Goal: Task Accomplishment & Management: Manage account settings

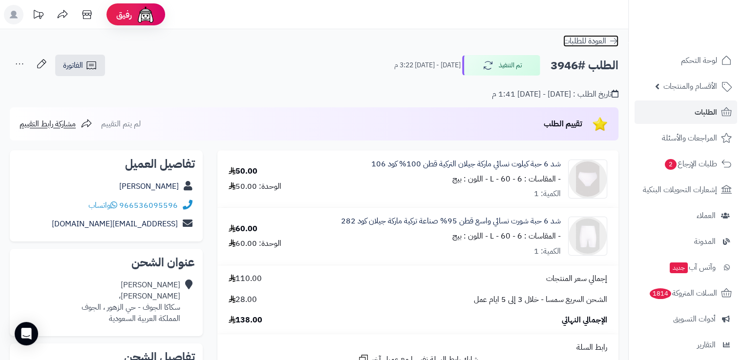
click at [613, 40] on icon at bounding box center [613, 41] width 10 height 10
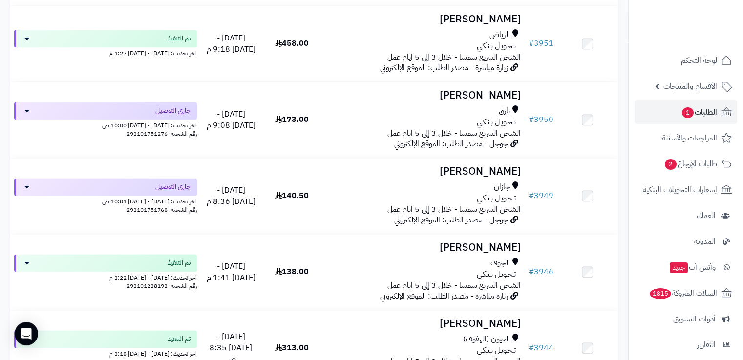
scroll to position [1440, 0]
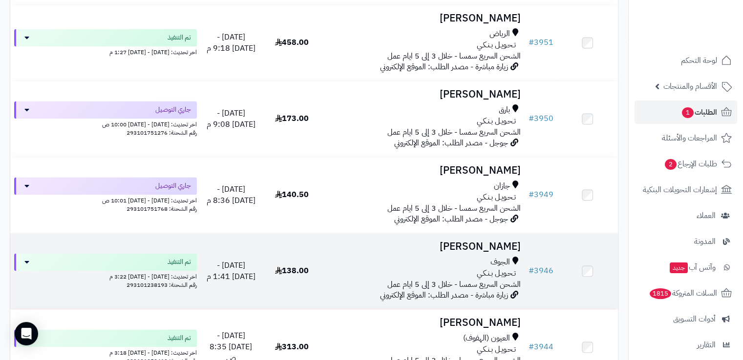
click at [328, 264] on div "الجوف" at bounding box center [423, 262] width 194 height 11
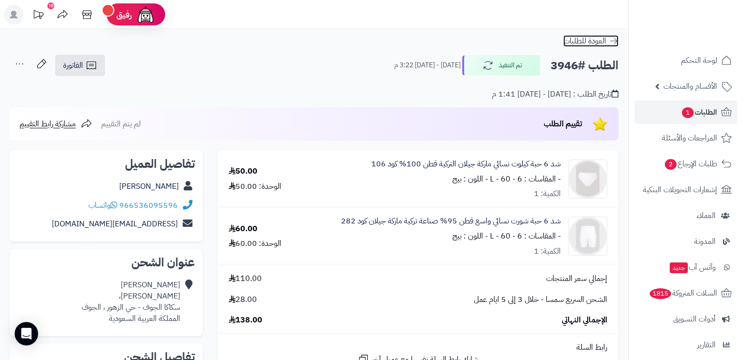
click at [611, 41] on icon at bounding box center [613, 41] width 7 height 6
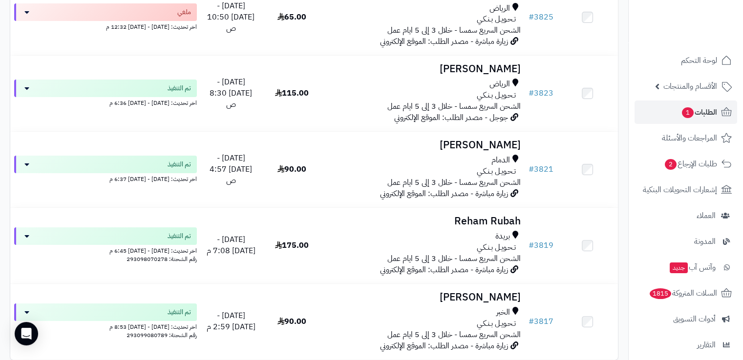
scroll to position [7541, 0]
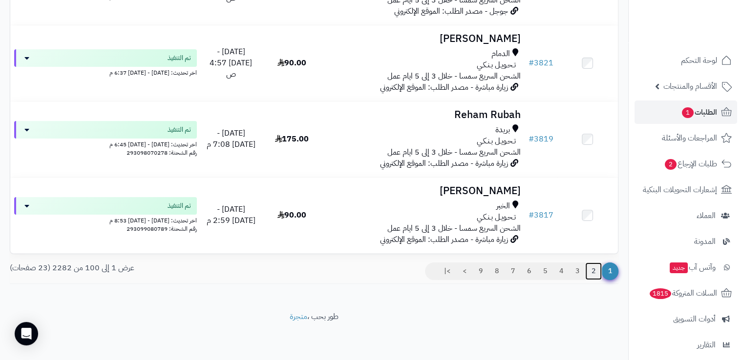
click at [590, 269] on link "2" at bounding box center [593, 272] width 17 height 18
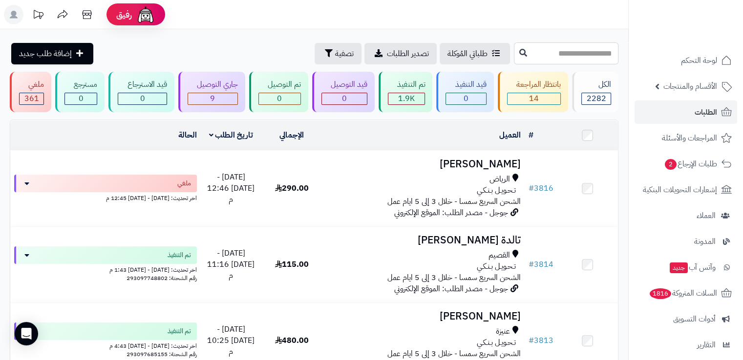
click at [544, 50] on input "text" at bounding box center [566, 53] width 104 height 22
type input "****"
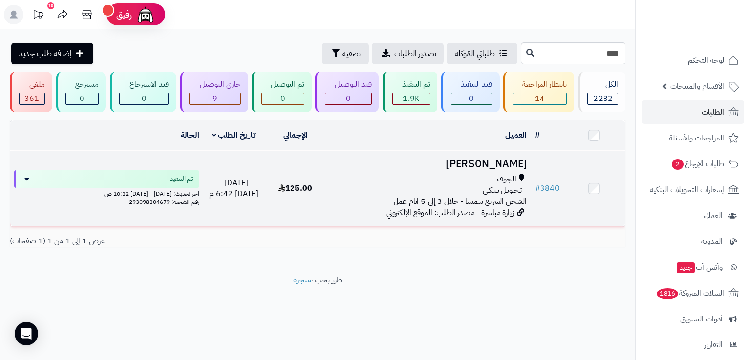
click at [426, 169] on td "أمينه الرويلي الجوف تـحـويـل بـنـكـي الشحن السريع سمسا - خلال 3 إلى 5 ايام عمل …" at bounding box center [428, 189] width 205 height 76
click at [341, 175] on div "الجوف" at bounding box center [428, 179] width 197 height 11
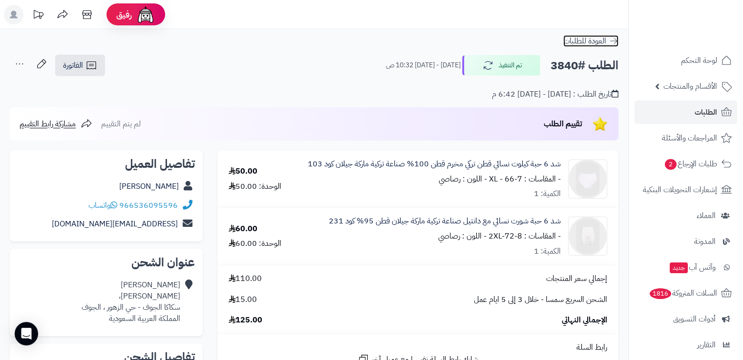
click at [615, 45] on icon at bounding box center [613, 41] width 10 height 10
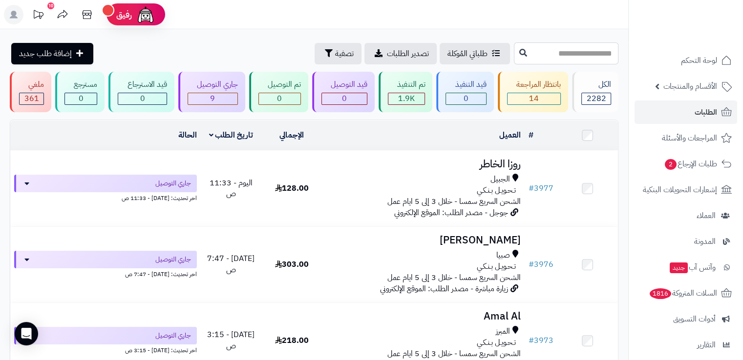
click at [517, 51] on input "text" at bounding box center [566, 53] width 104 height 22
type input "****"
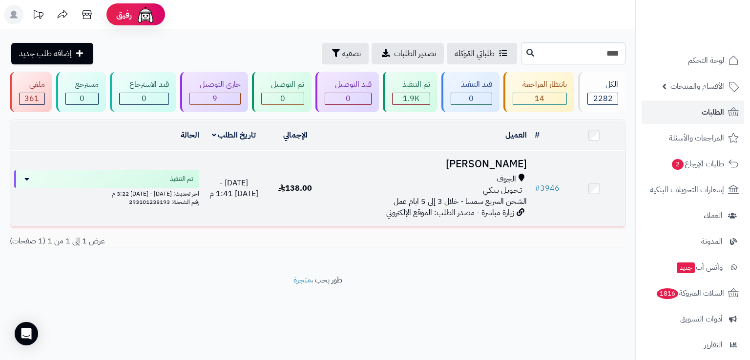
click at [347, 153] on td "أمينه الرويلي الجوف تـحـويـل بـنـكـي الشحن السريع سمسا - خلال 3 إلى 5 ايام عمل …" at bounding box center [428, 189] width 205 height 76
click at [498, 170] on h3 "[PERSON_NAME]" at bounding box center [428, 164] width 197 height 11
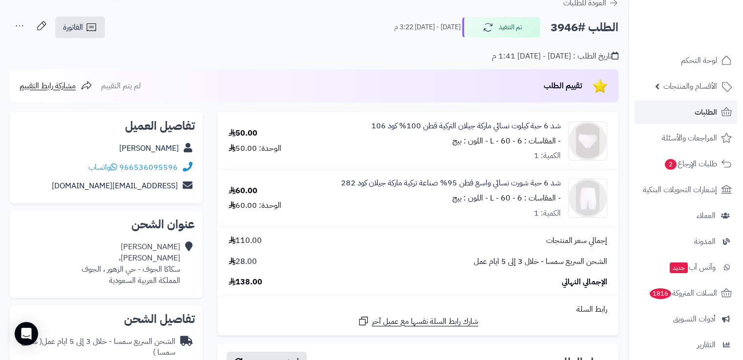
scroll to position [37, 0]
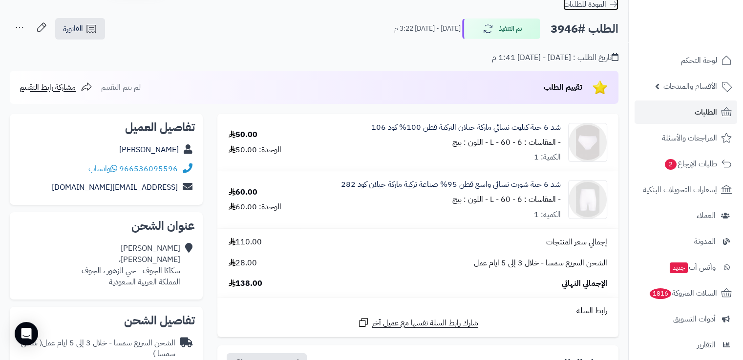
click at [612, 5] on icon at bounding box center [613, 5] width 10 height 10
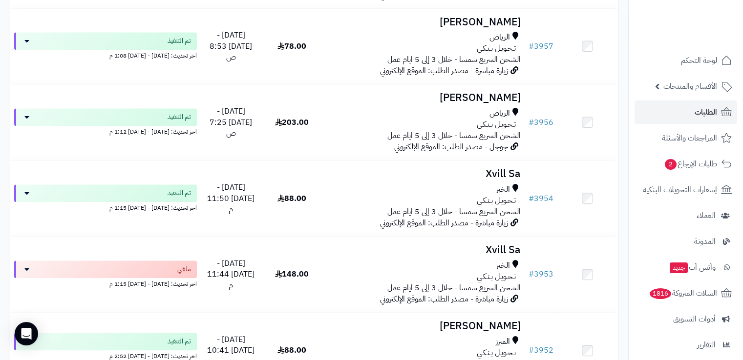
scroll to position [1057, 0]
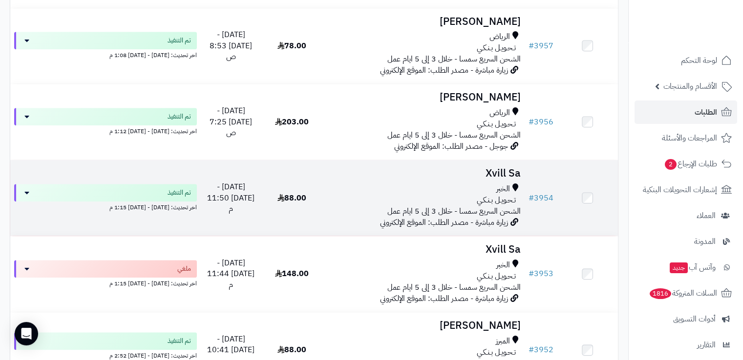
click at [412, 188] on div "الخبر" at bounding box center [423, 189] width 194 height 11
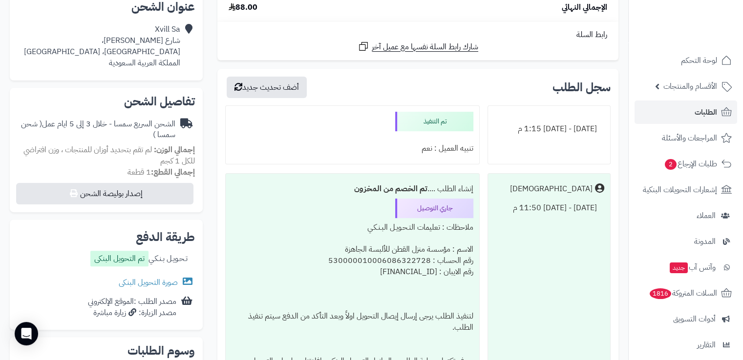
scroll to position [257, 0]
click at [161, 276] on link "صورة التحويل البنكى" at bounding box center [157, 282] width 76 height 12
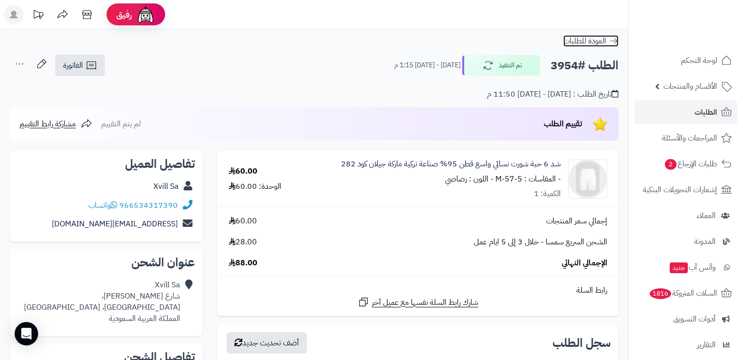
click at [615, 42] on icon at bounding box center [613, 41] width 10 height 10
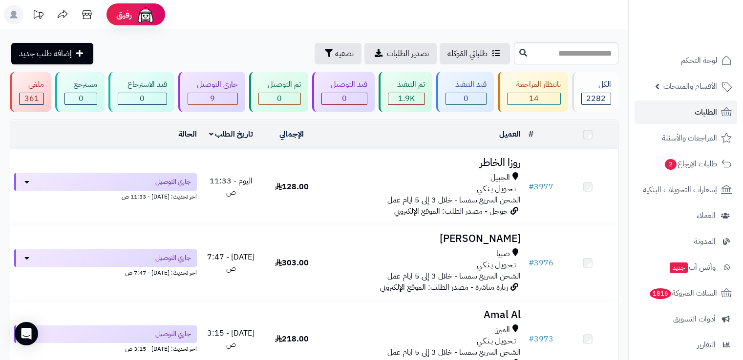
click at [592, 52] on input "text" at bounding box center [566, 53] width 104 height 22
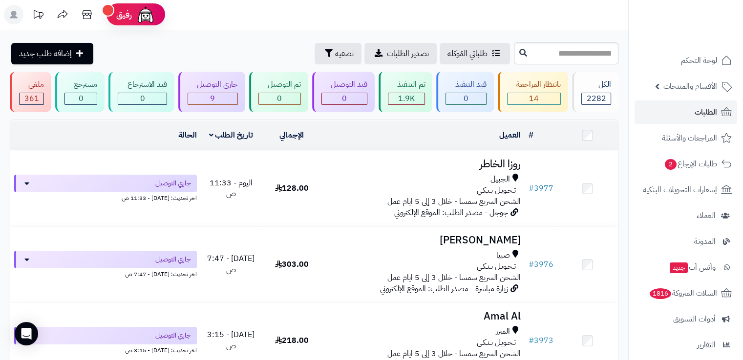
click at [562, 57] on input "text" at bounding box center [566, 53] width 104 height 22
type input "****"
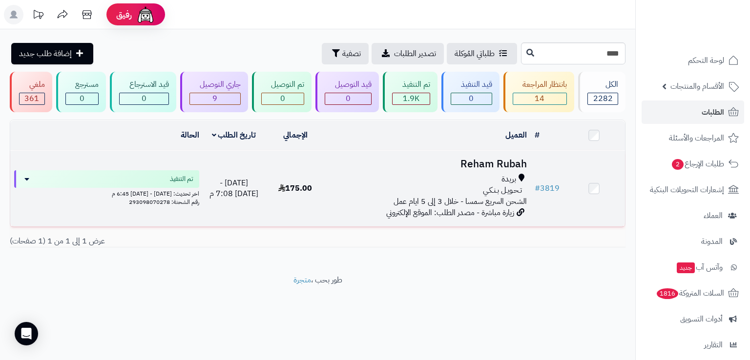
click at [432, 186] on div "تـحـويـل بـنـكـي" at bounding box center [428, 190] width 197 height 11
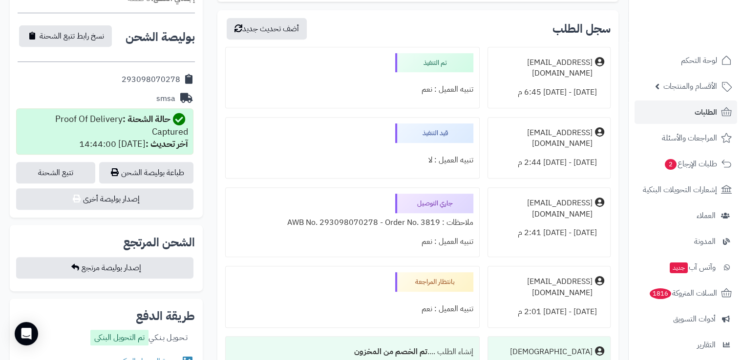
scroll to position [432, 0]
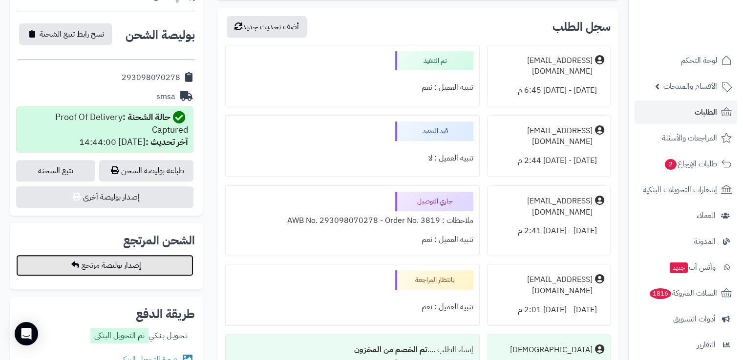
click at [134, 271] on button "إصدار بوليصة مرتجع" at bounding box center [104, 265] width 177 height 21
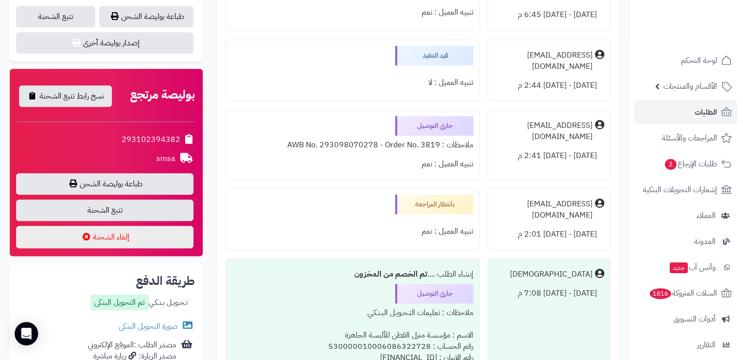
scroll to position [554, 0]
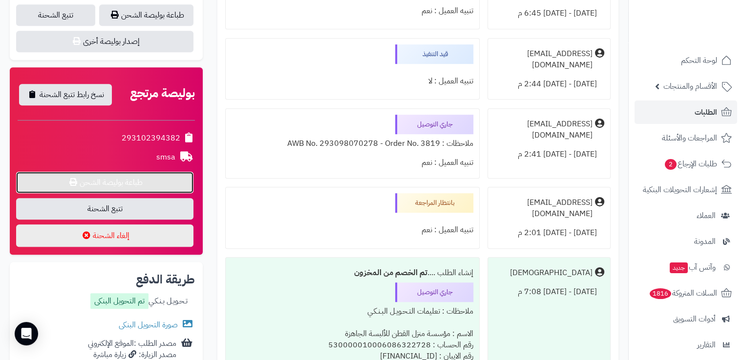
click at [151, 181] on link "طباعة بوليصة الشحن" at bounding box center [104, 182] width 177 height 21
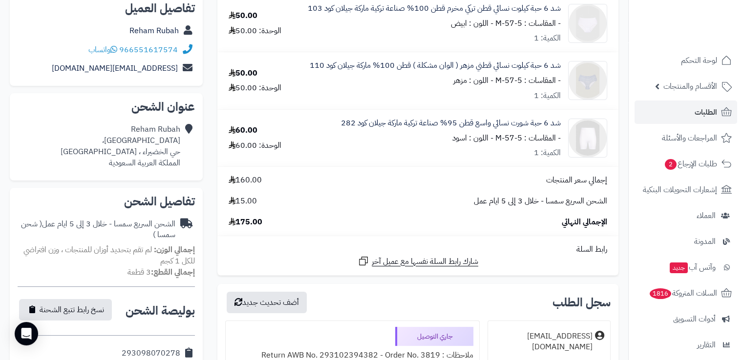
scroll to position [0, 0]
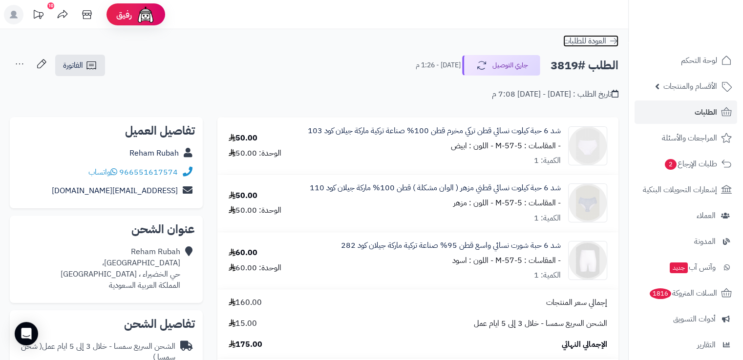
click at [613, 35] on link "العودة للطلبات" at bounding box center [590, 41] width 55 height 12
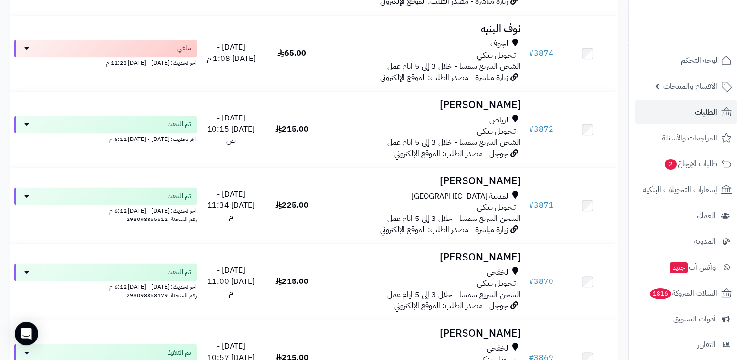
scroll to position [5086, 0]
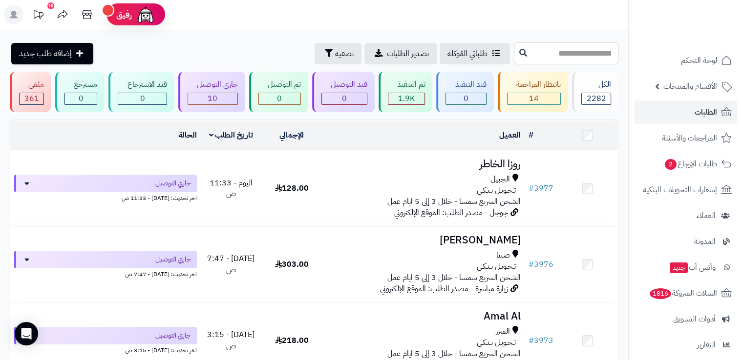
click at [536, 50] on input "text" at bounding box center [566, 53] width 104 height 22
type input "****"
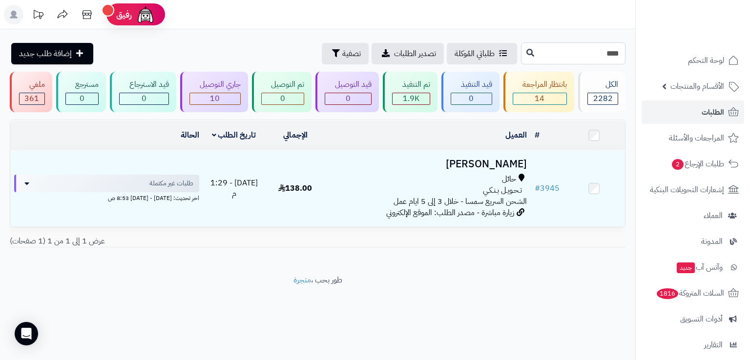
click at [613, 51] on input "****" at bounding box center [573, 53] width 104 height 22
type input "****"
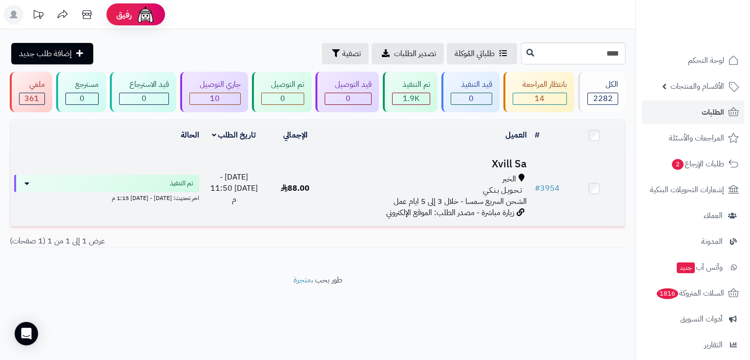
click at [473, 182] on div "الخبر" at bounding box center [428, 179] width 197 height 11
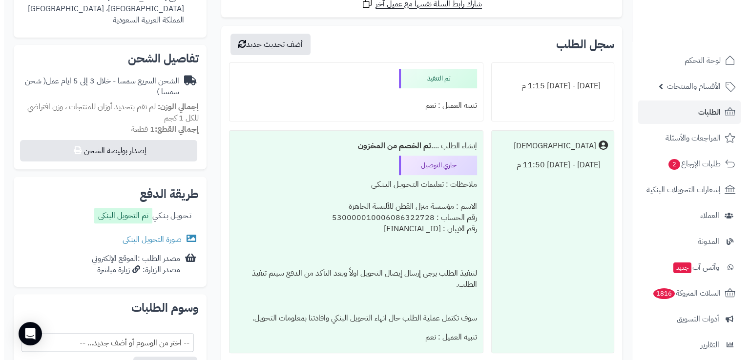
scroll to position [301, 0]
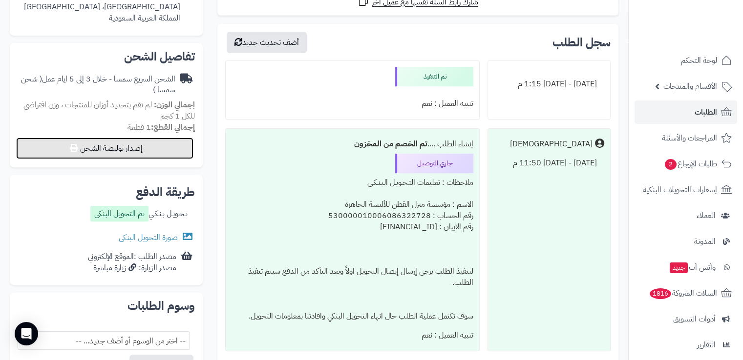
click at [146, 153] on button "إصدار بوليصة الشحن" at bounding box center [104, 148] width 177 height 21
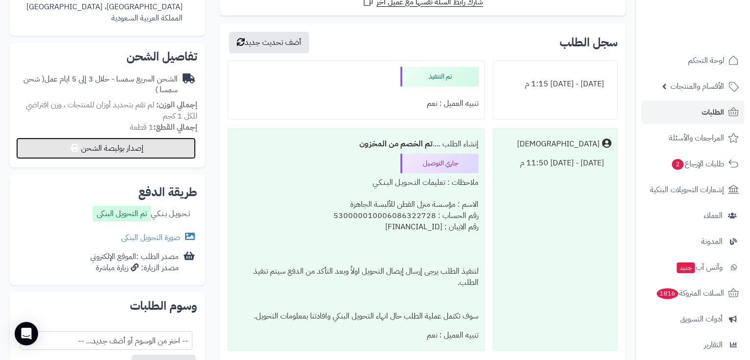
select select "****"
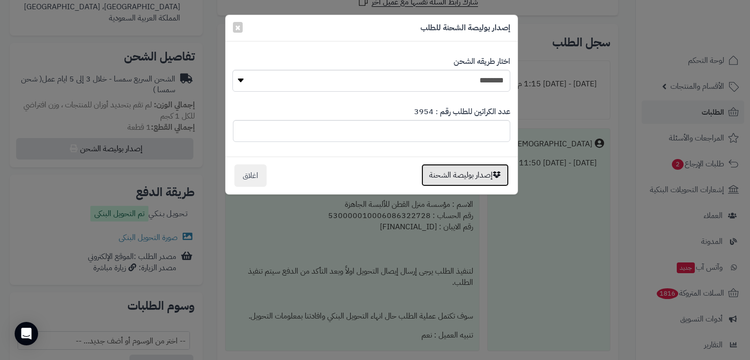
click at [433, 171] on button "إصدار بوليصة الشحنة" at bounding box center [464, 175] width 87 height 22
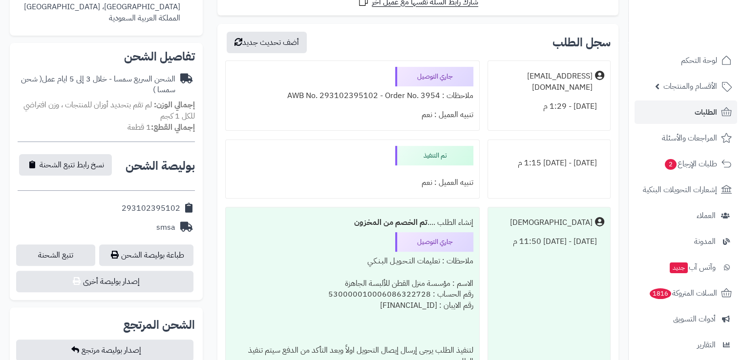
scroll to position [268, 0]
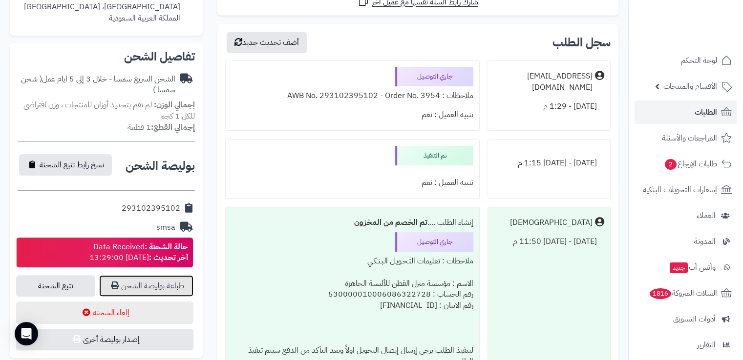
click at [176, 284] on link "طباعة بوليصة الشحن" at bounding box center [146, 285] width 94 height 21
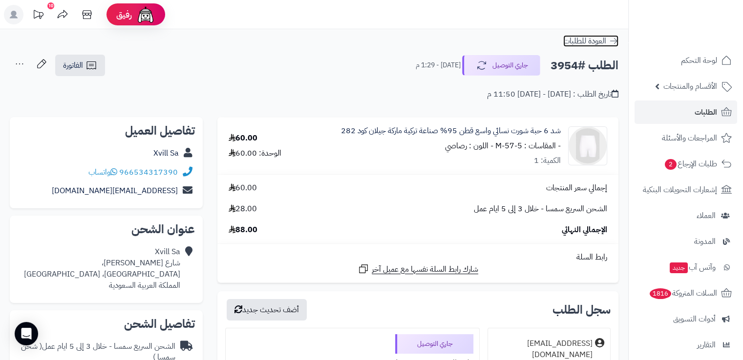
click at [614, 42] on icon at bounding box center [613, 41] width 10 height 10
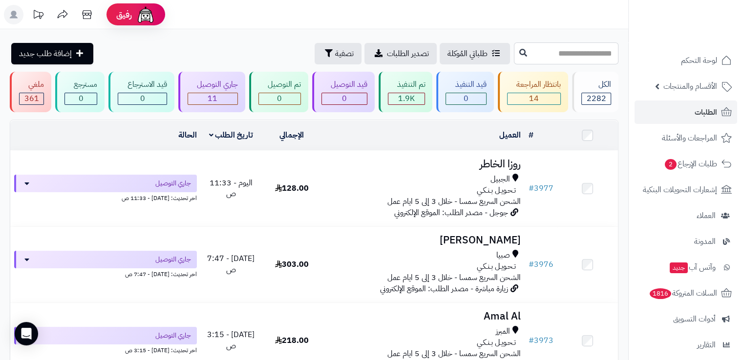
click at [571, 51] on input "text" at bounding box center [566, 53] width 104 height 22
type input "****"
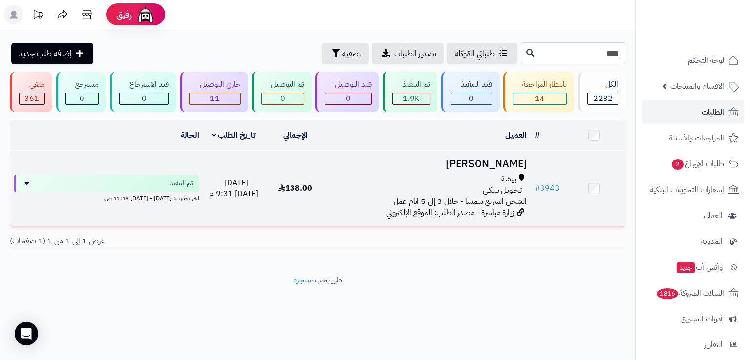
click at [442, 167] on h3 "[PERSON_NAME]" at bounding box center [428, 164] width 197 height 11
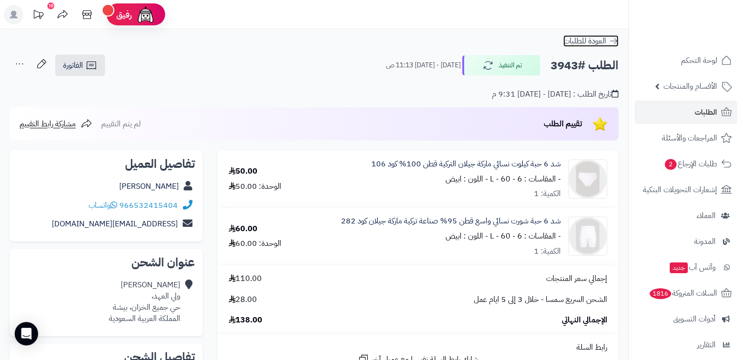
click at [616, 40] on icon at bounding box center [613, 41] width 10 height 10
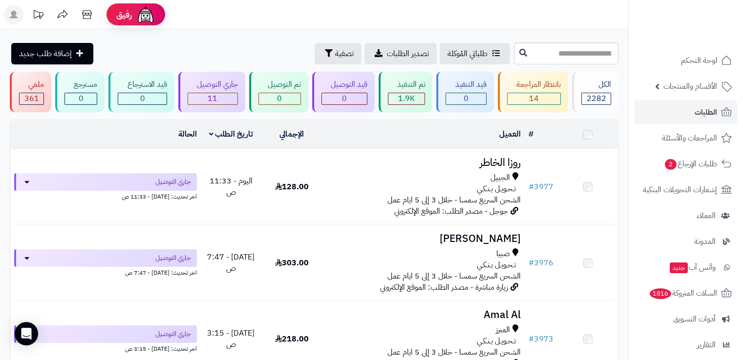
click at [597, 50] on input "text" at bounding box center [566, 53] width 104 height 22
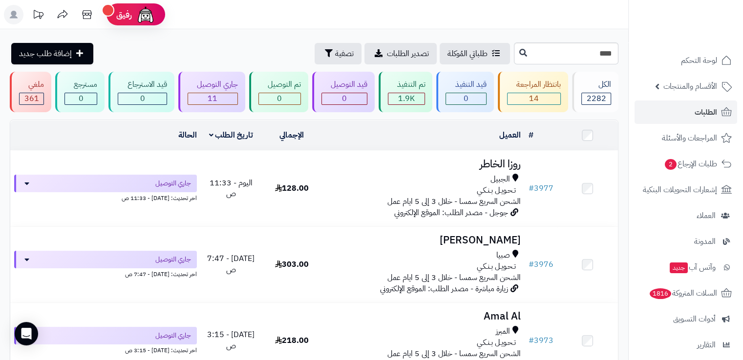
type input "****"
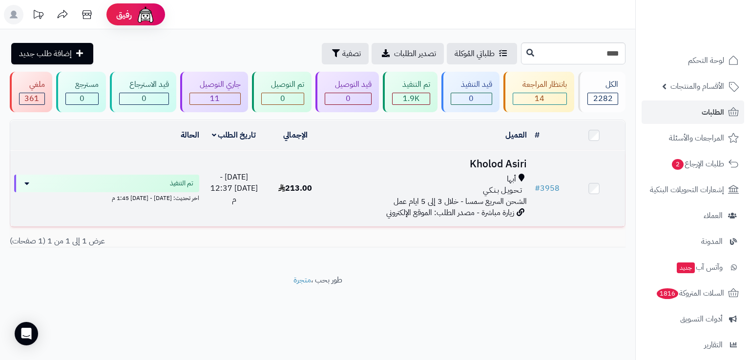
click at [482, 165] on h3 "Kholod Asiri" at bounding box center [428, 164] width 197 height 11
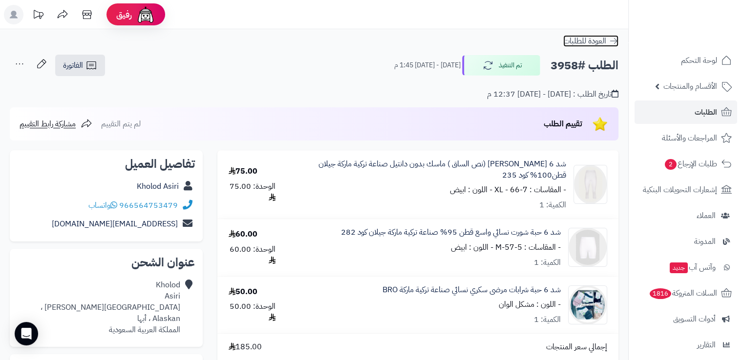
click at [615, 42] on icon at bounding box center [613, 41] width 10 height 10
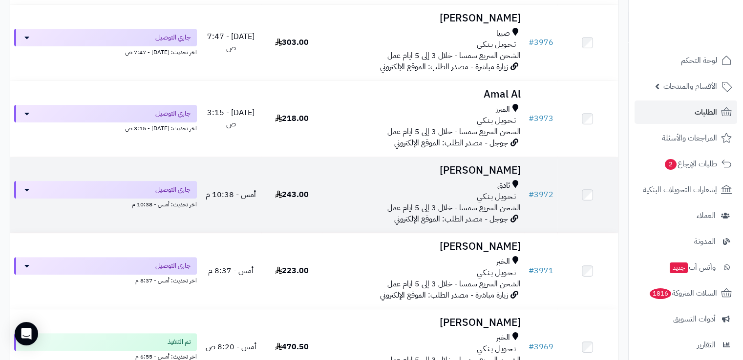
scroll to position [224, 0]
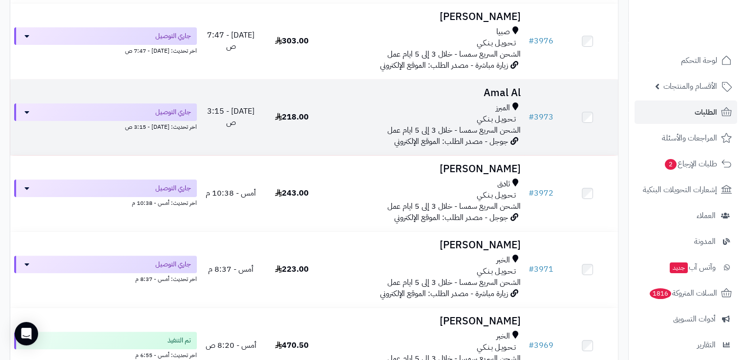
click at [460, 116] on div "تـحـويـل بـنـكـي" at bounding box center [423, 119] width 194 height 11
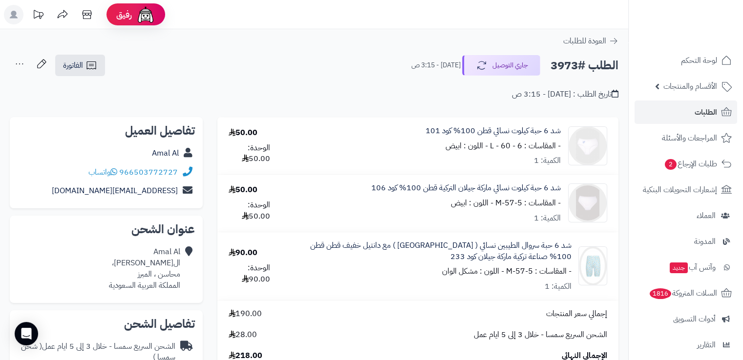
scroll to position [314, 0]
